Goal: Information Seeking & Learning: Learn about a topic

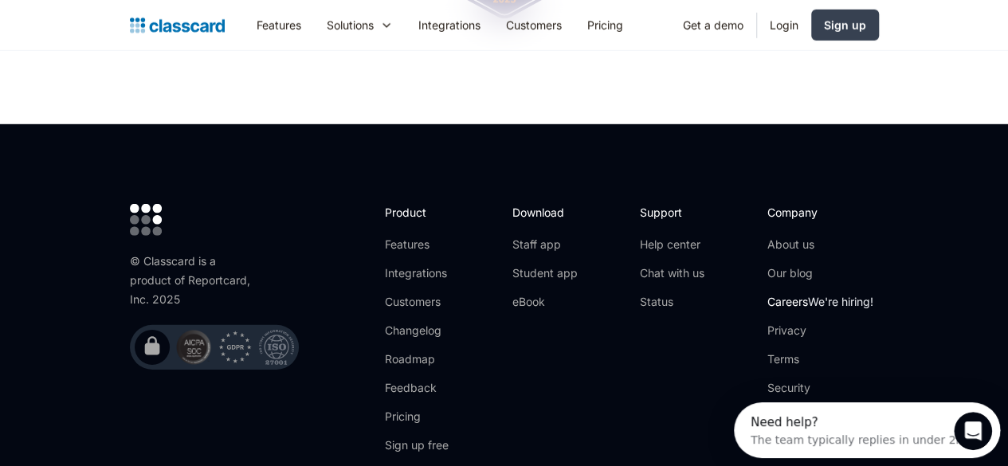
click at [851, 294] on link "Careers We're hiring!" at bounding box center [821, 302] width 106 height 16
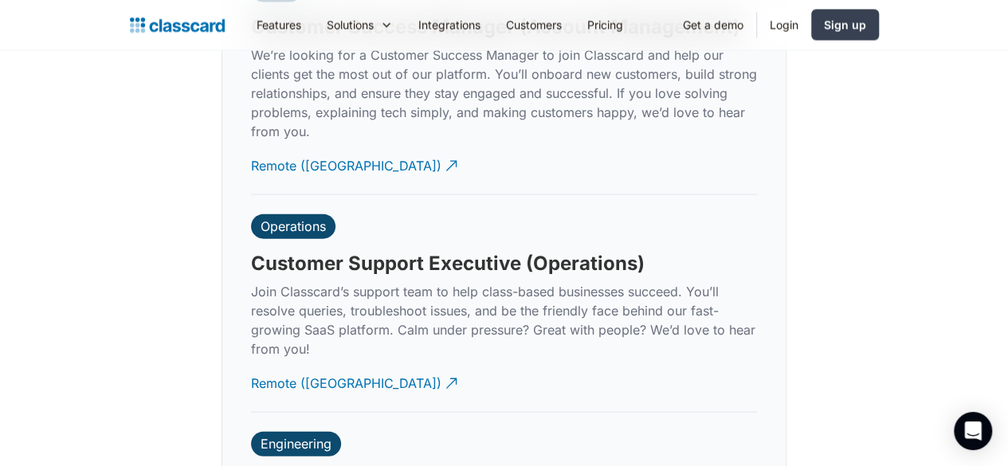
scroll to position [4875, 0]
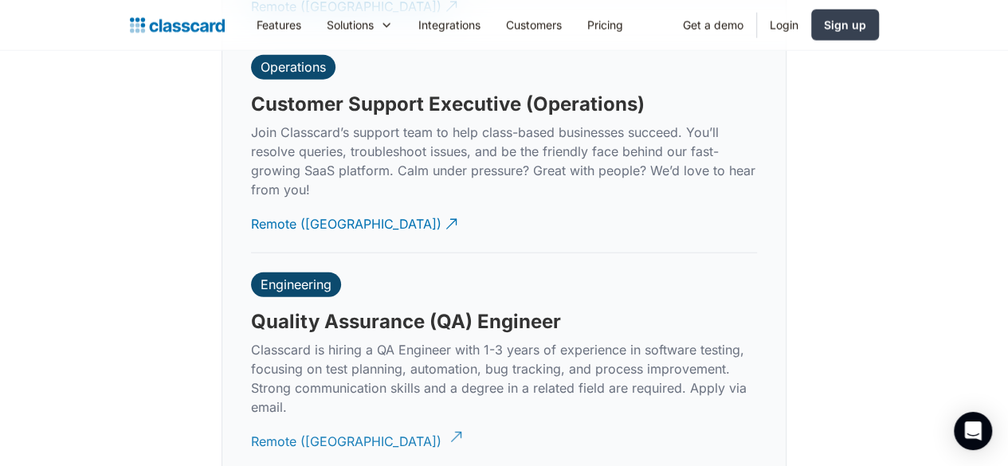
click at [292, 420] on div "Remote ([GEOGRAPHIC_DATA])" at bounding box center [346, 435] width 190 height 31
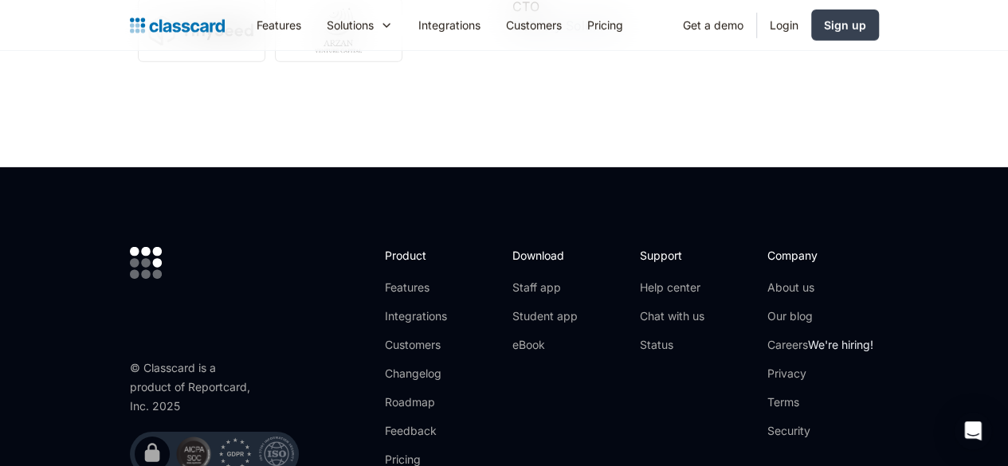
scroll to position [5521, 0]
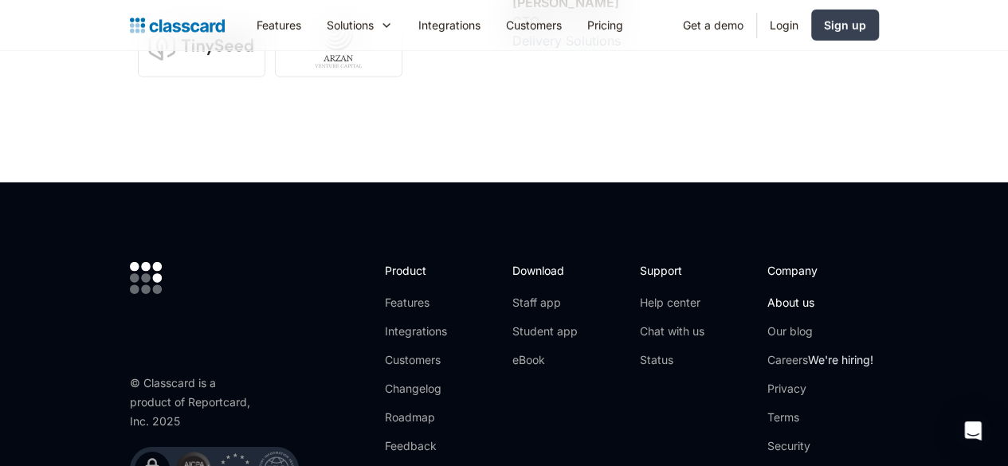
click at [874, 295] on link "About us" at bounding box center [821, 303] width 106 height 16
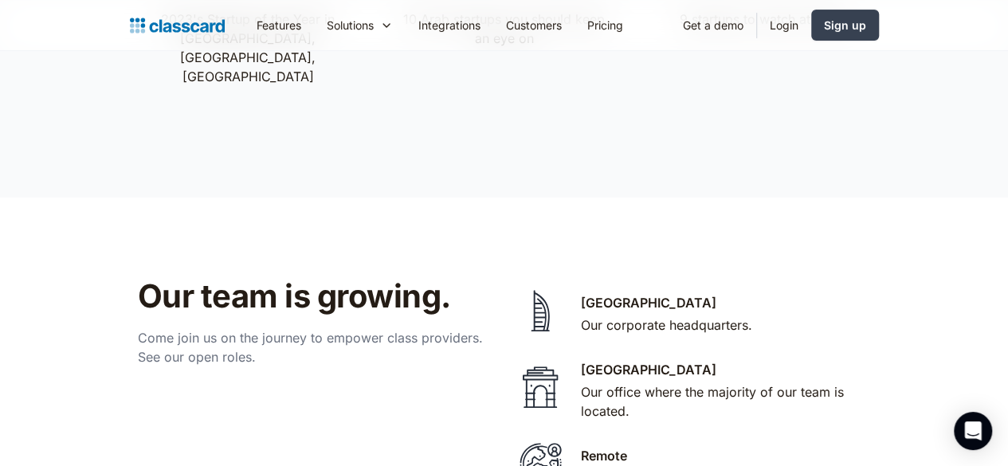
scroll to position [3188, 0]
